Goal: Task Accomplishment & Management: Manage account settings

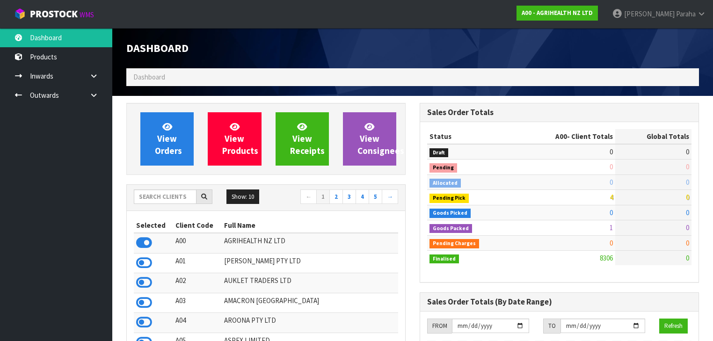
scroll to position [706, 293]
click at [160, 197] on input "text" at bounding box center [165, 197] width 63 height 15
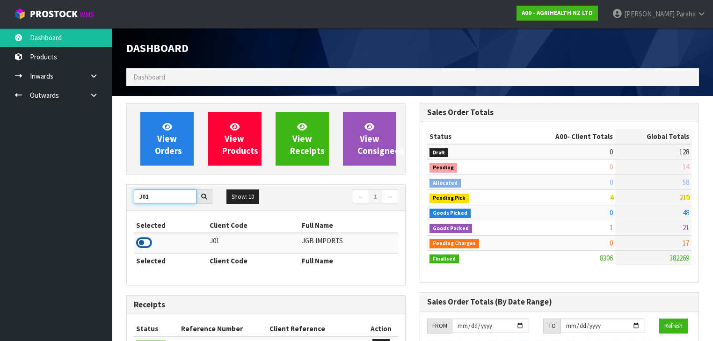
type input "J01"
click at [146, 243] on icon at bounding box center [144, 243] width 16 height 14
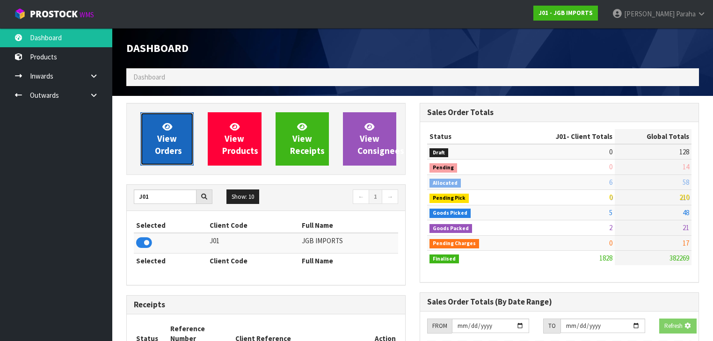
scroll to position [736, 293]
click at [162, 152] on span "View Orders" at bounding box center [168, 138] width 27 height 35
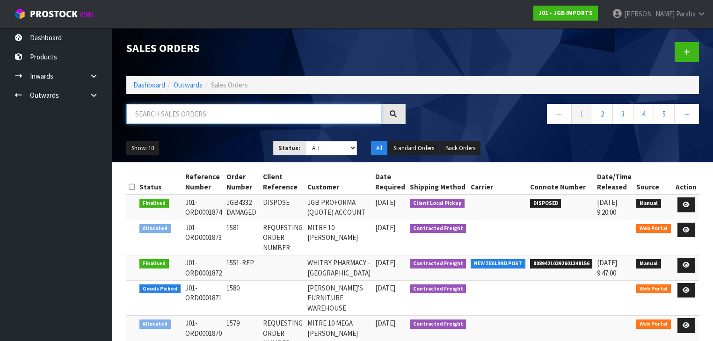
click at [175, 116] on input "text" at bounding box center [253, 114] width 255 height 20
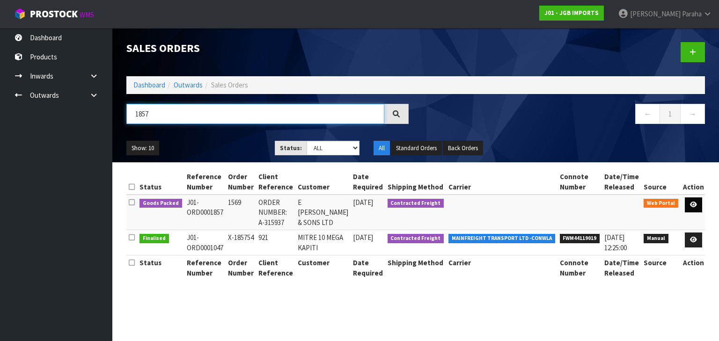
type input "1857"
click at [695, 205] on icon at bounding box center [693, 205] width 7 height 6
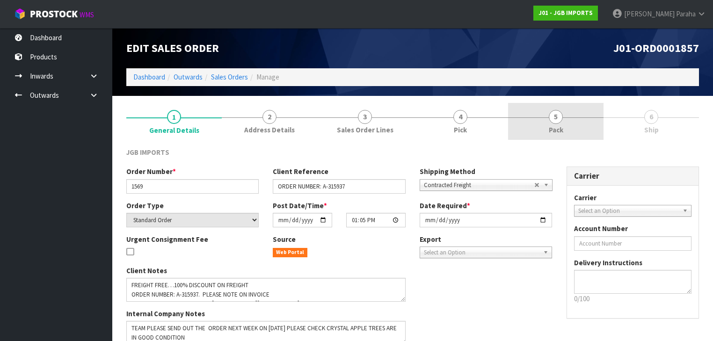
click at [561, 119] on span "5" at bounding box center [556, 117] width 14 height 14
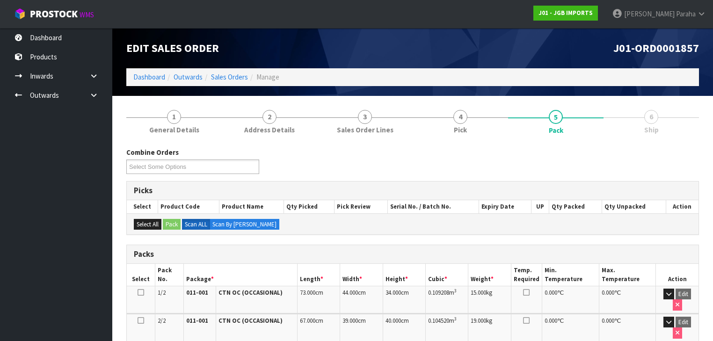
click at [143, 82] on ol "Dashboard Outwards Sales Orders Manage" at bounding box center [412, 76] width 573 height 17
click at [148, 75] on link "Dashboard" at bounding box center [149, 77] width 32 height 9
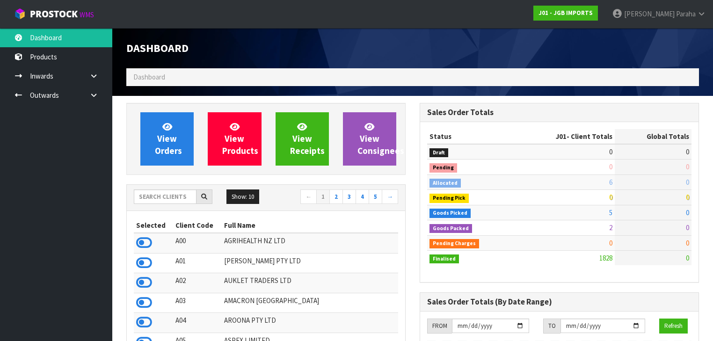
scroll to position [736, 293]
drag, startPoint x: 165, startPoint y: 202, endPoint x: 170, endPoint y: 199, distance: 5.9
click at [165, 201] on input "text" at bounding box center [165, 197] width 63 height 15
type input "V04"
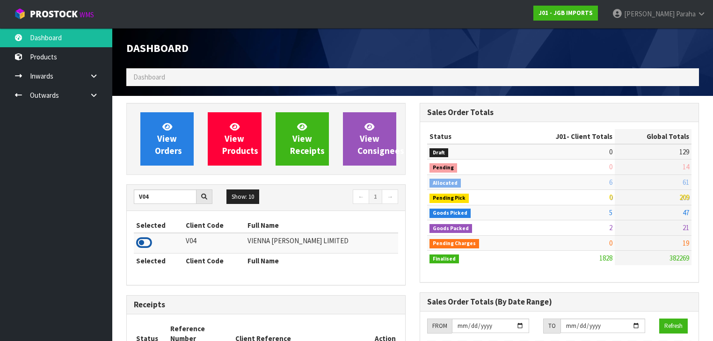
click at [146, 242] on icon at bounding box center [144, 243] width 16 height 14
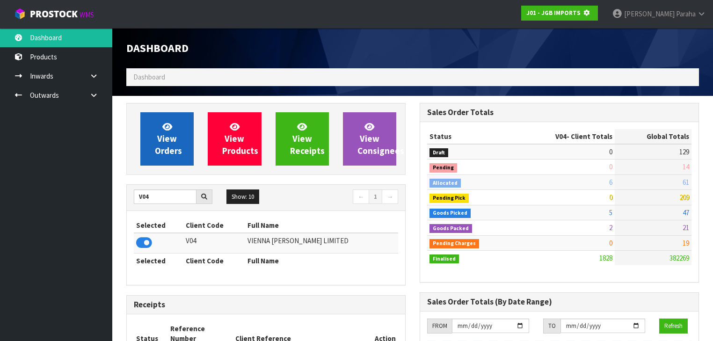
scroll to position [581, 293]
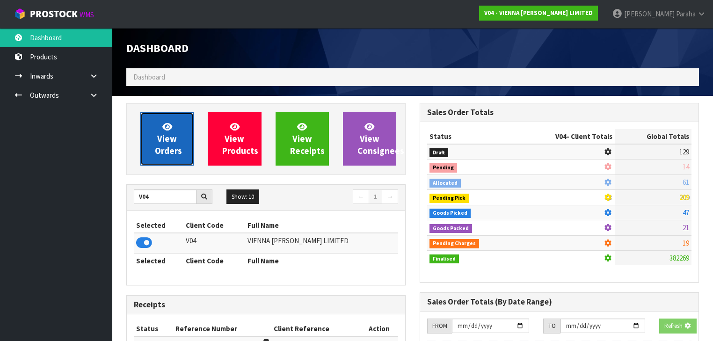
click at [165, 140] on span "View Orders" at bounding box center [168, 138] width 27 height 35
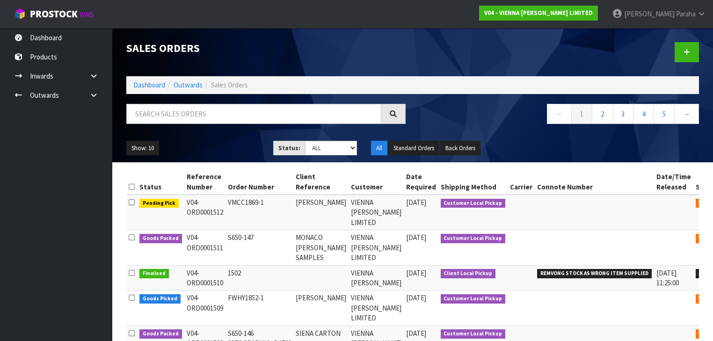
click at [168, 101] on div "Sales Orders Dashboard Outwards Sales Orders ← 1 2 3 4 5 → Show: 10 5 10 25 50 …" at bounding box center [412, 95] width 587 height 134
click at [169, 109] on input "text" at bounding box center [253, 114] width 255 height 20
type input "1466"
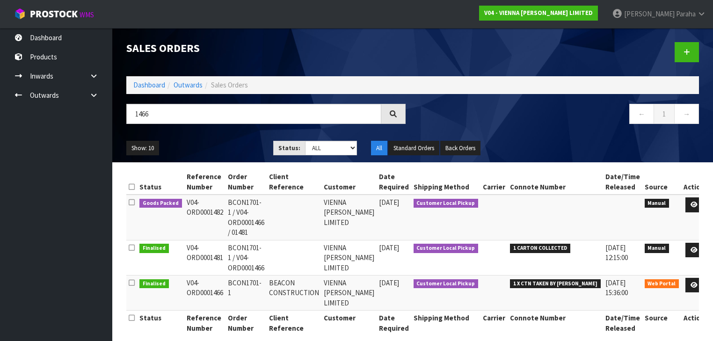
drag, startPoint x: 227, startPoint y: 279, endPoint x: 314, endPoint y: 276, distance: 87.1
click at [314, 276] on tr "Finalised V04-ORD0001466 BCON1701-1 BEACON CONSTRUCTION VIENNA [PERSON_NAME] LI…" at bounding box center [416, 292] width 581 height 35
click at [314, 276] on td "BEACON CONSTRUCTION" at bounding box center [294, 292] width 55 height 35
click at [310, 248] on td at bounding box center [294, 257] width 55 height 35
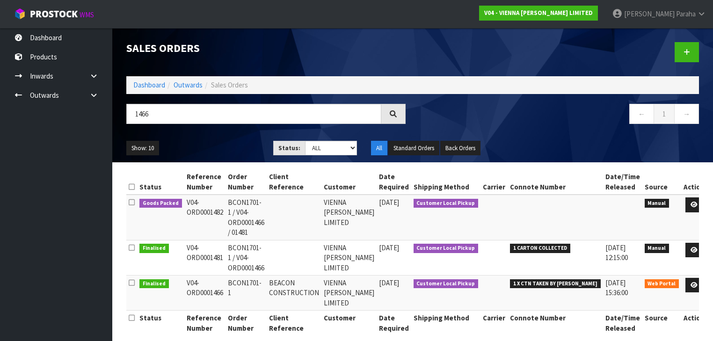
click at [310, 248] on td at bounding box center [294, 257] width 55 height 35
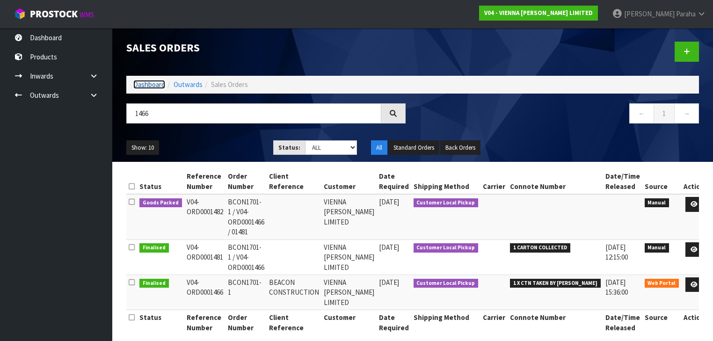
click at [142, 86] on link "Dashboard" at bounding box center [149, 84] width 32 height 9
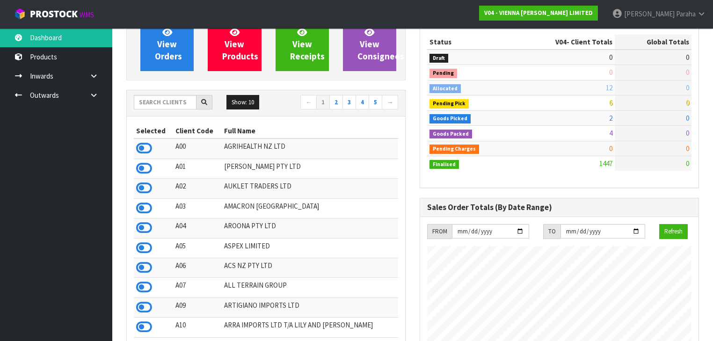
scroll to position [8, 0]
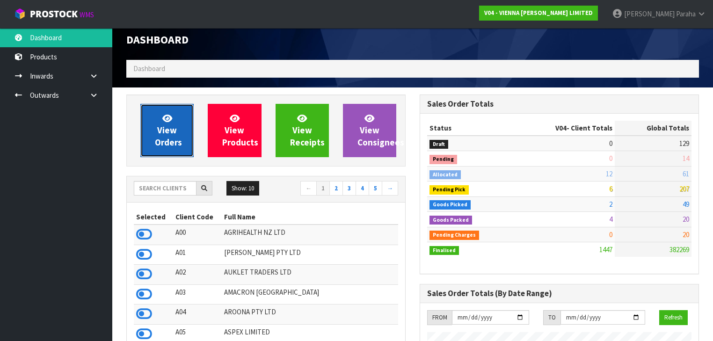
click at [168, 115] on icon at bounding box center [167, 118] width 10 height 9
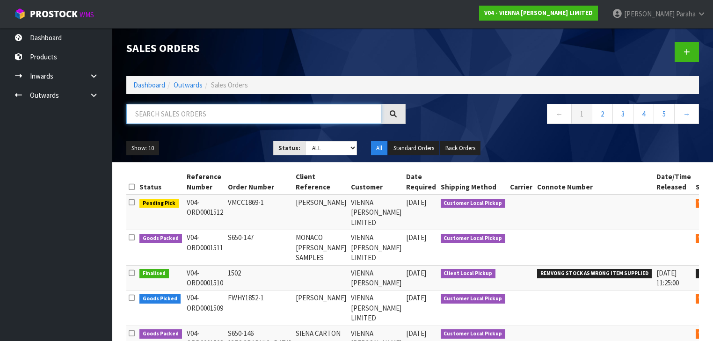
click at [239, 113] on input "text" at bounding box center [253, 114] width 255 height 20
type input "1482"
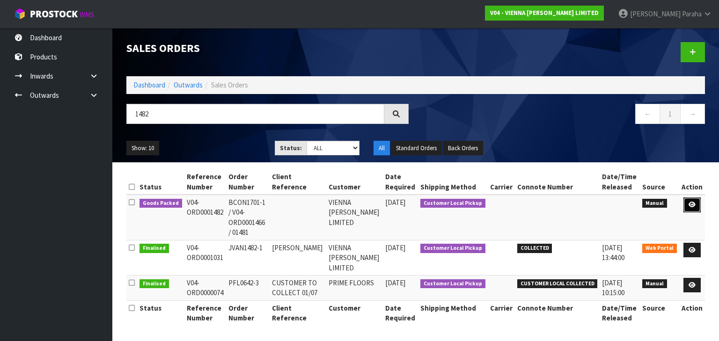
click at [696, 208] on link at bounding box center [691, 204] width 17 height 15
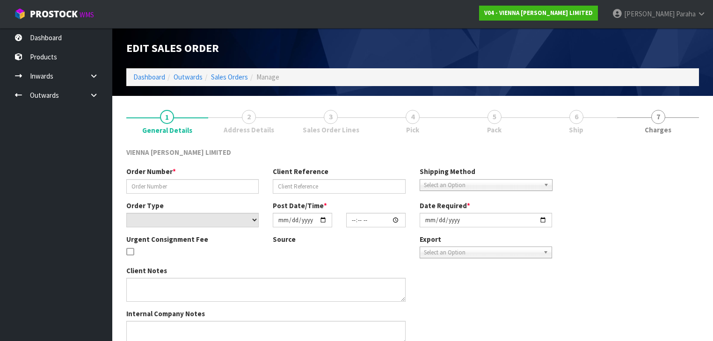
type input "BCON1701-1 / V04-ORD0001466 / 01481"
select select "number:0"
type input "[DATE]"
type input "14:42:00.000"
type input "[DATE]"
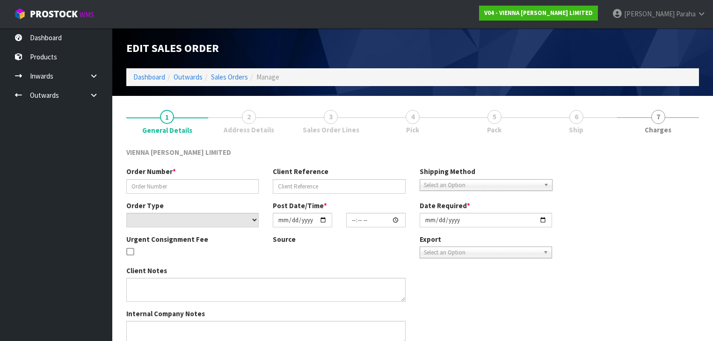
type textarea "3 CARTONS ARE COLELCTED FROM THIS PALLET SO ORDER IS PROCESSED FOR CORRECT RECO…"
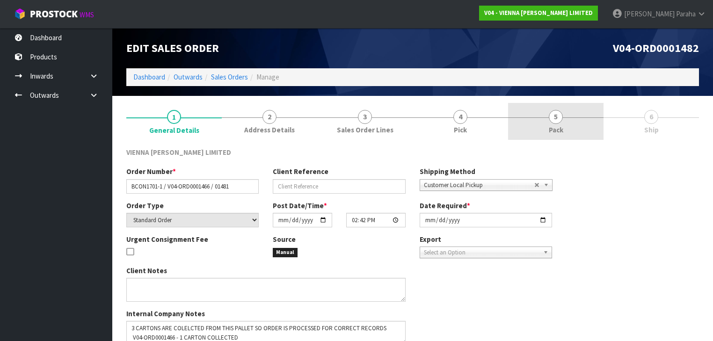
click at [576, 122] on link "5 Pack" at bounding box center [555, 121] width 95 height 37
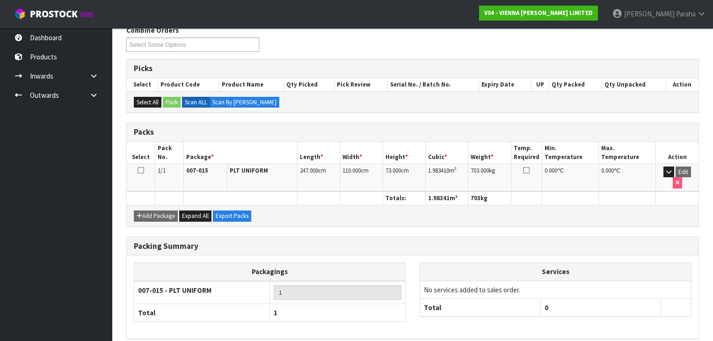
scroll to position [150, 0]
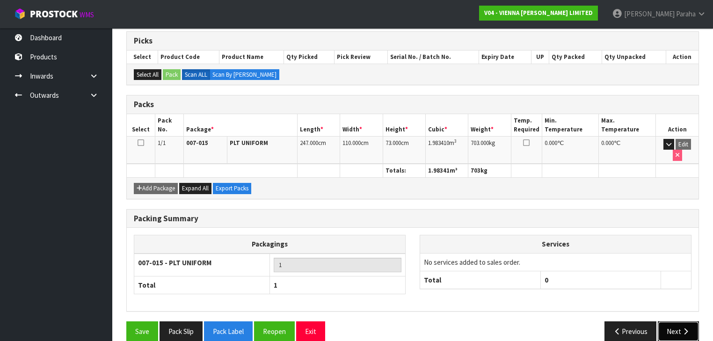
drag, startPoint x: 691, startPoint y: 321, endPoint x: 329, endPoint y: 279, distance: 364.7
click at [687, 321] on button "Next" at bounding box center [678, 331] width 41 height 20
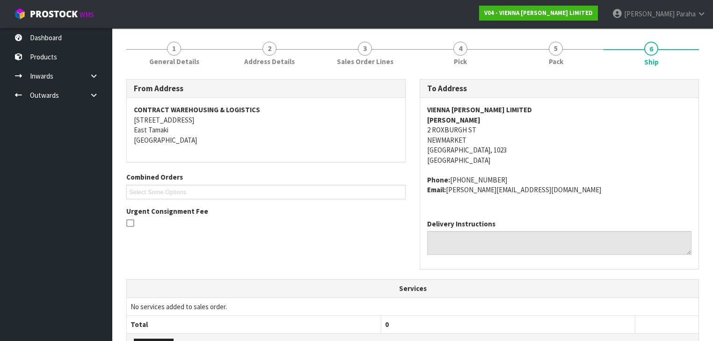
scroll to position [225, 0]
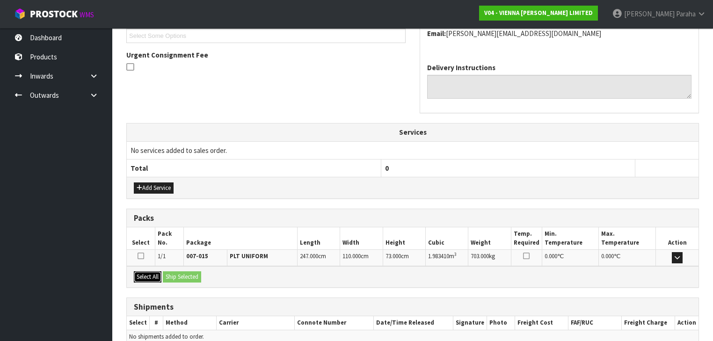
click at [153, 277] on button "Select All" at bounding box center [148, 276] width 28 height 11
click at [184, 277] on button "Ship Selected" at bounding box center [182, 276] width 38 height 11
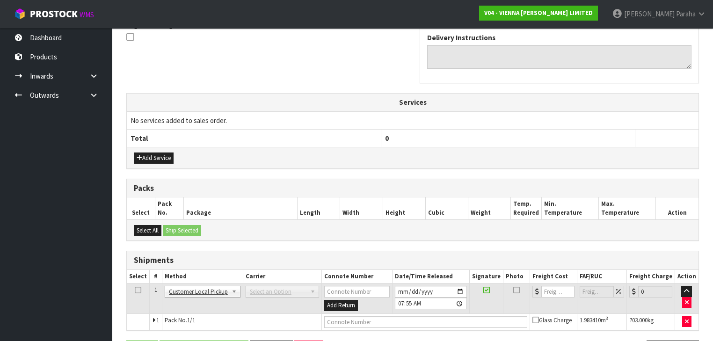
scroll to position [285, 0]
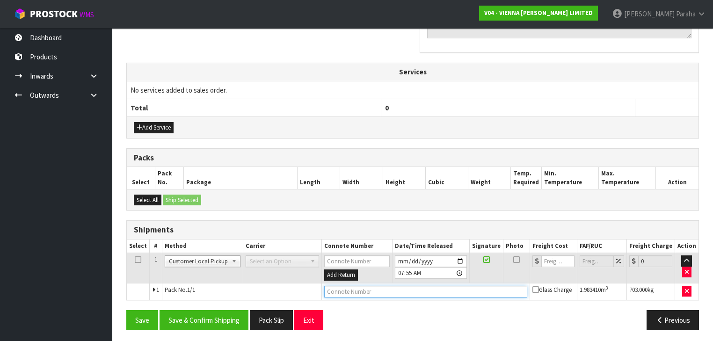
click at [346, 292] on input "text" at bounding box center [425, 292] width 203 height 12
type input "CUSTOMER COLLECTED"
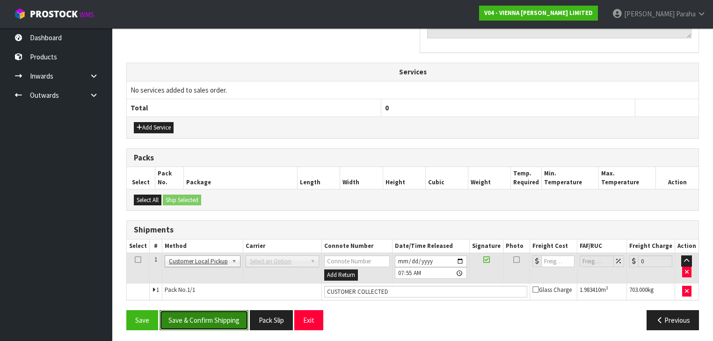
click at [183, 313] on button "Save & Confirm Shipping" at bounding box center [204, 320] width 89 height 20
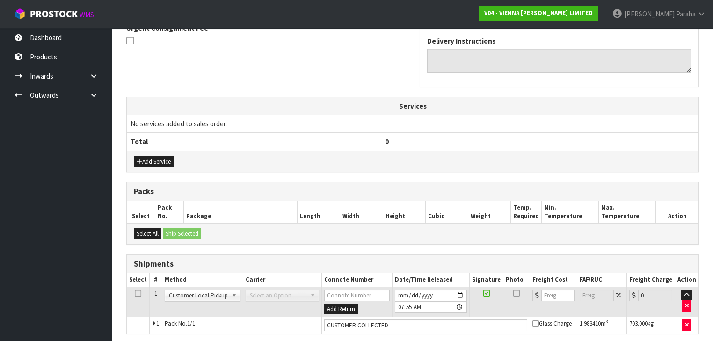
scroll to position [0, 0]
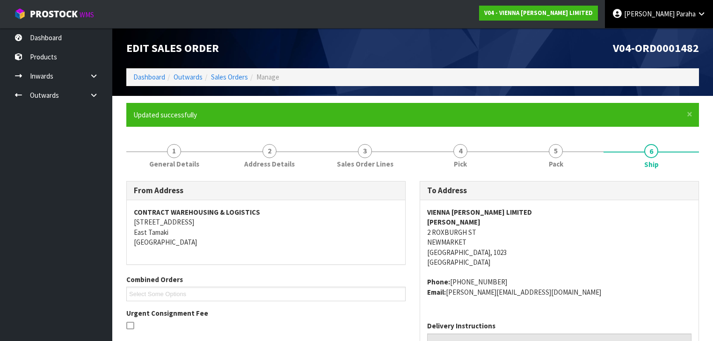
click at [685, 7] on link "[PERSON_NAME]" at bounding box center [659, 14] width 108 height 28
click at [654, 37] on link "Logout" at bounding box center [676, 37] width 74 height 13
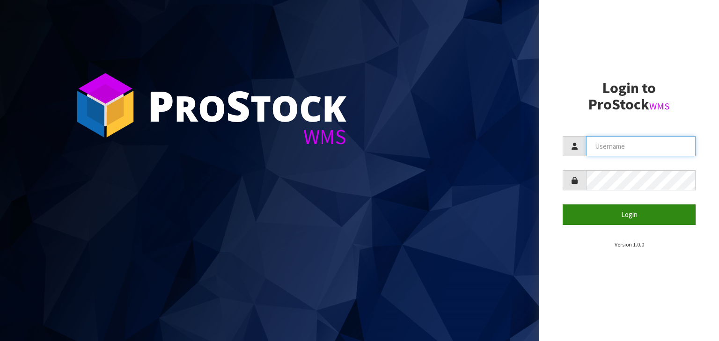
type input "[PERSON_NAME]"
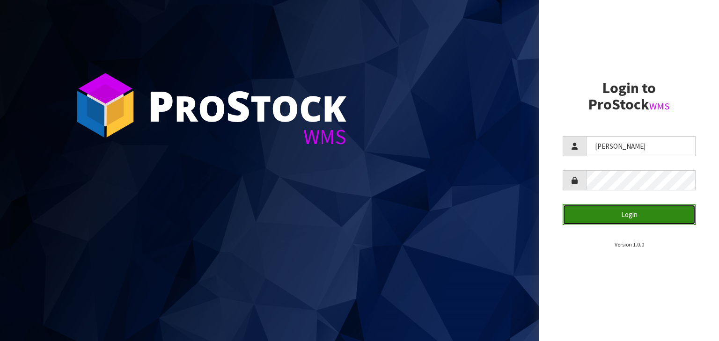
click at [597, 210] on button "Login" at bounding box center [628, 214] width 133 height 20
